Goal: Find specific page/section: Find specific page/section

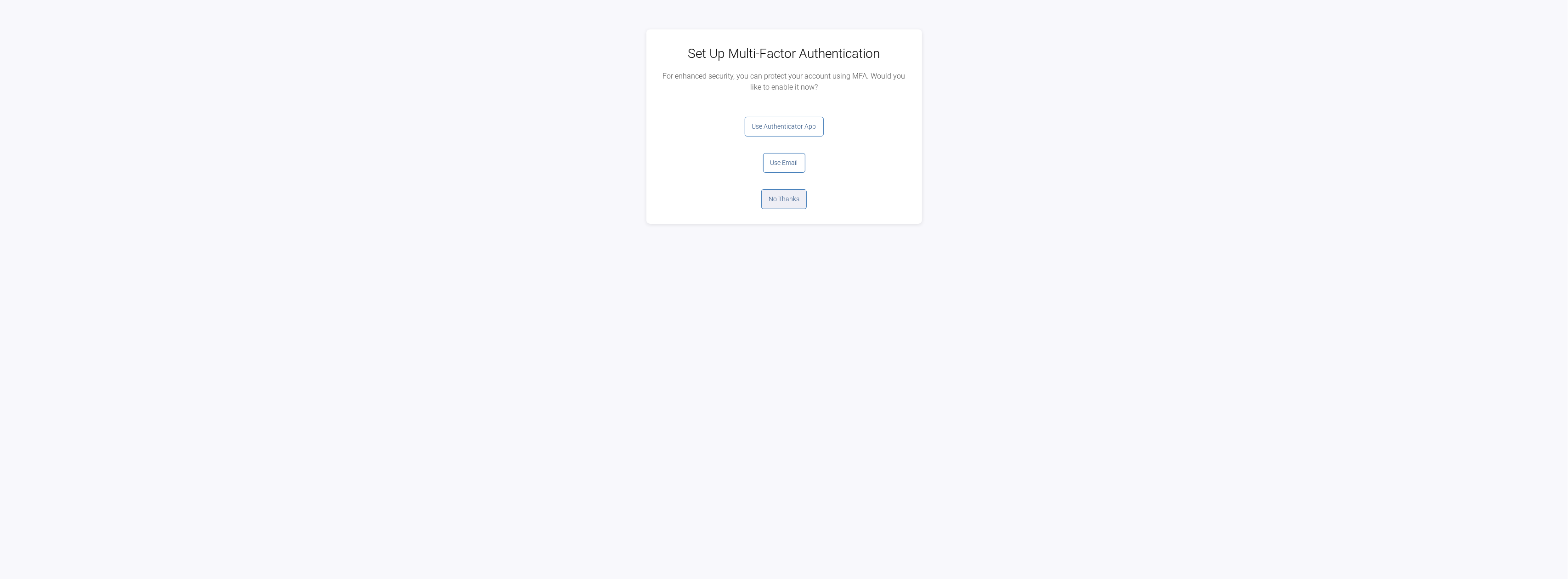
click at [789, 202] on button "No Thanks" at bounding box center [784, 199] width 46 height 19
click at [789, 124] on button "Log Out" at bounding box center [784, 127] width 37 height 19
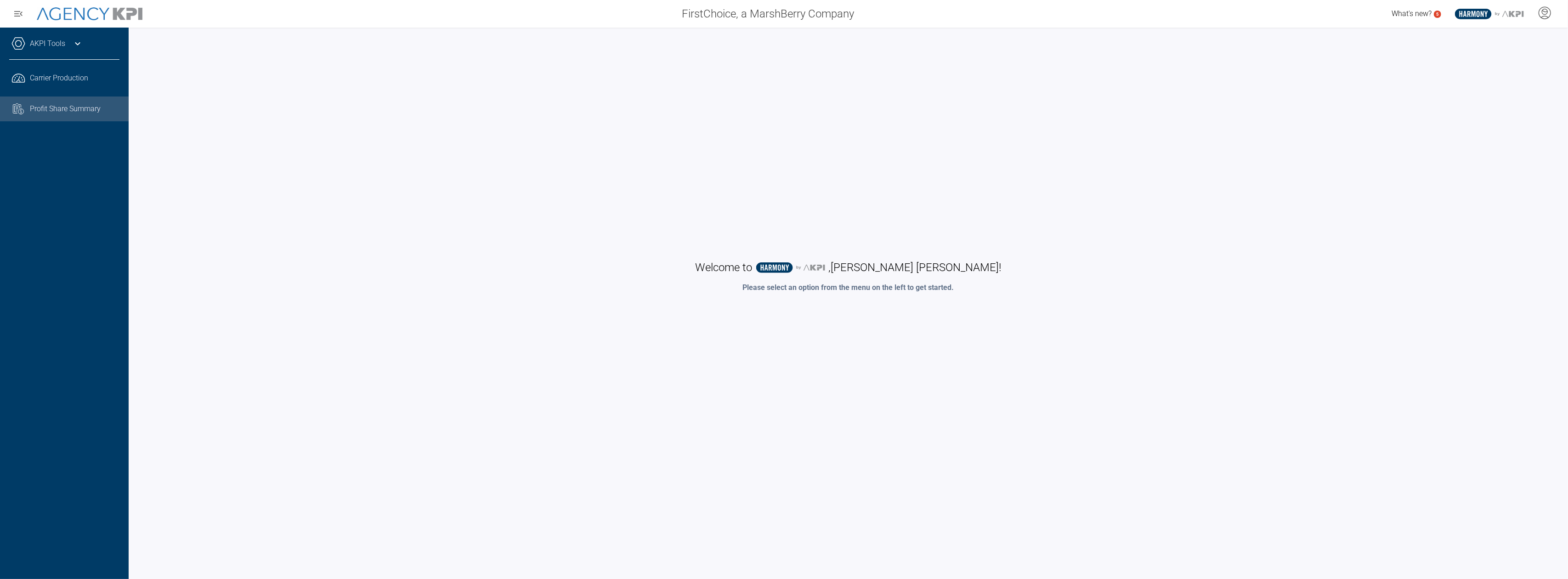
click at [76, 108] on span "Profit Share Summary" at bounding box center [65, 109] width 71 height 11
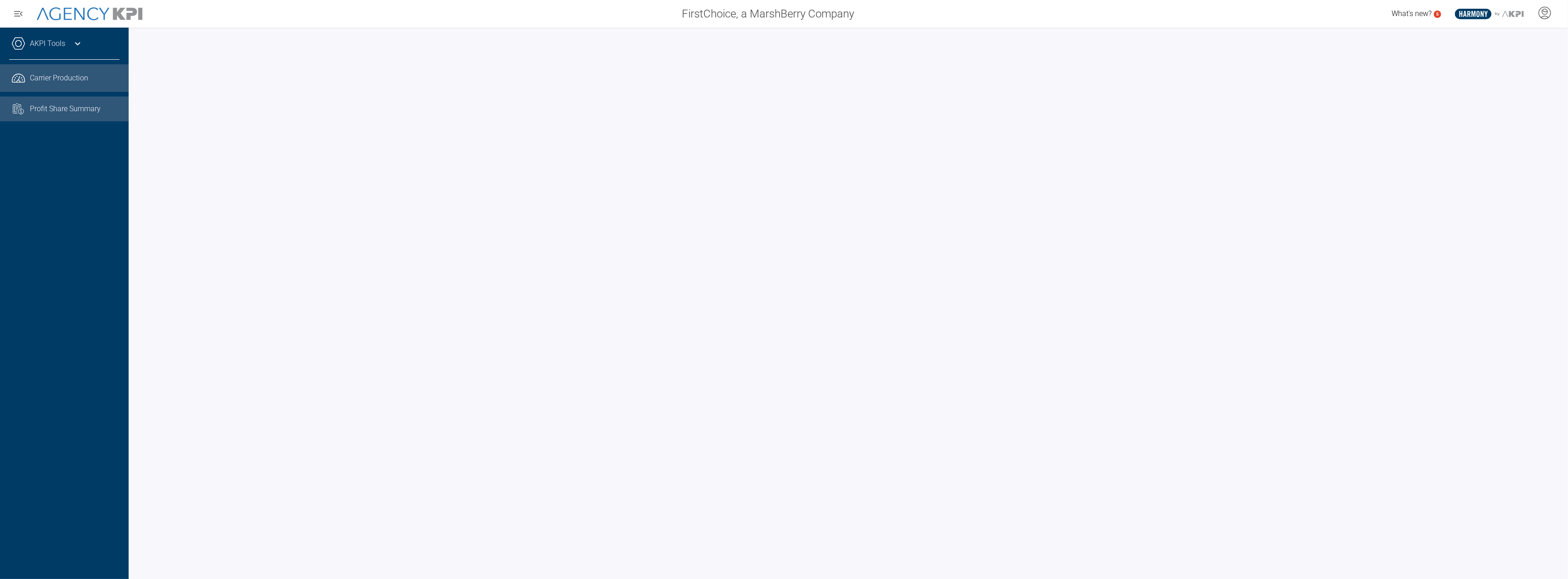
click at [69, 78] on span "Carrier Production" at bounding box center [59, 78] width 58 height 11
